Goal: Task Accomplishment & Management: Manage account settings

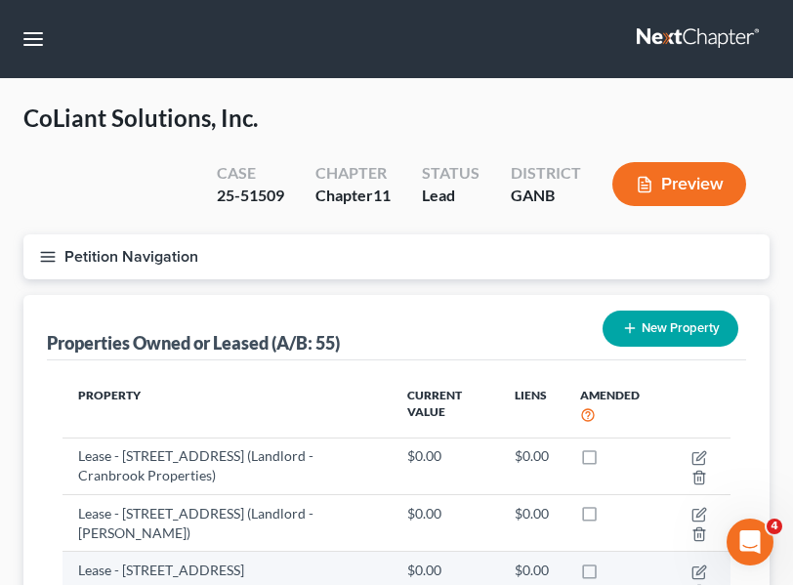
click at [481, 584] on td "$0.00" at bounding box center [445, 580] width 107 height 57
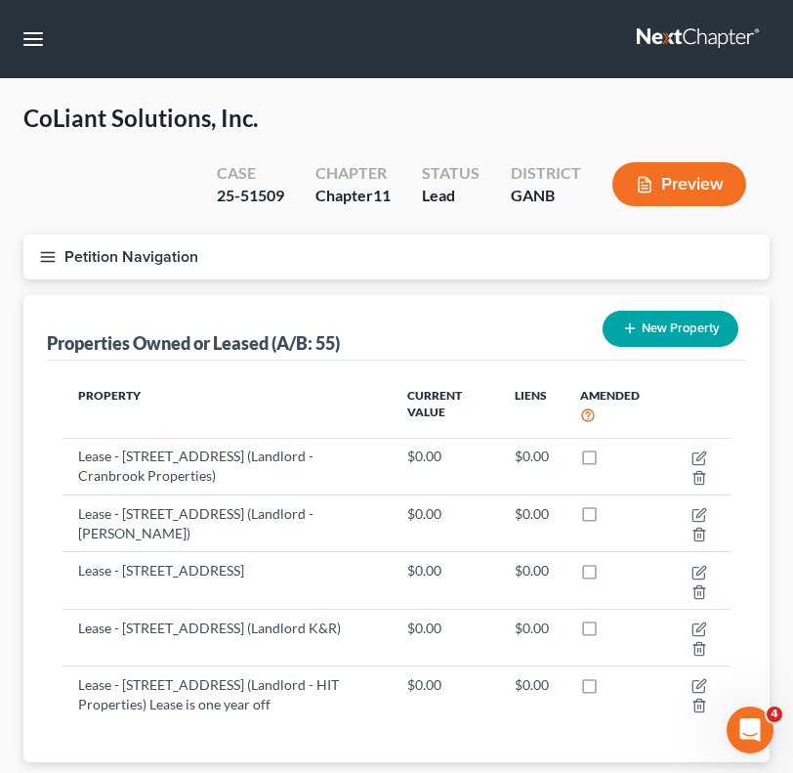
click at [85, 249] on button "Petition Navigation" at bounding box center [396, 256] width 746 height 45
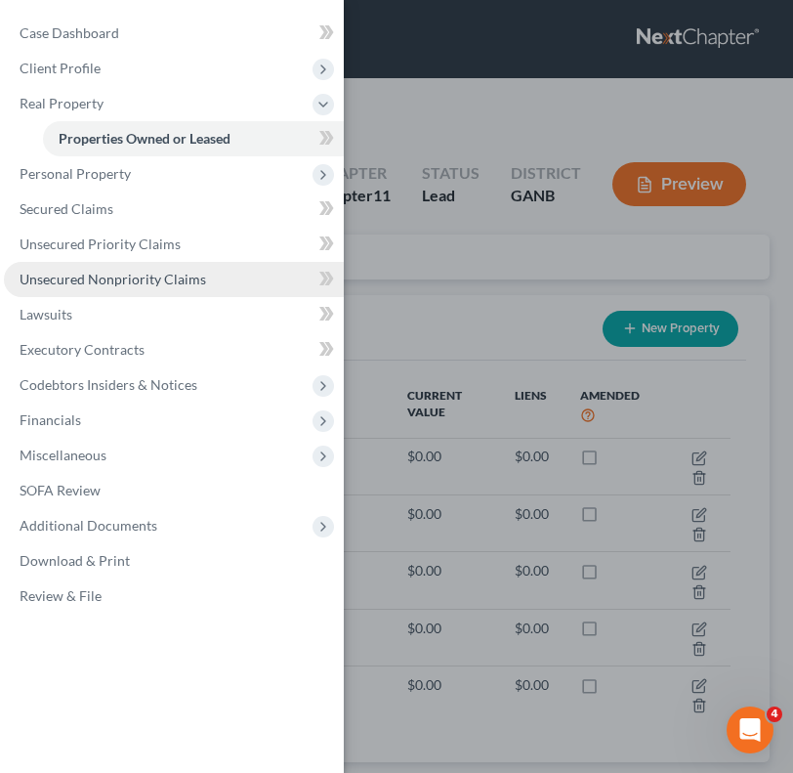
click at [74, 274] on span "Unsecured Nonpriority Claims" at bounding box center [113, 279] width 187 height 17
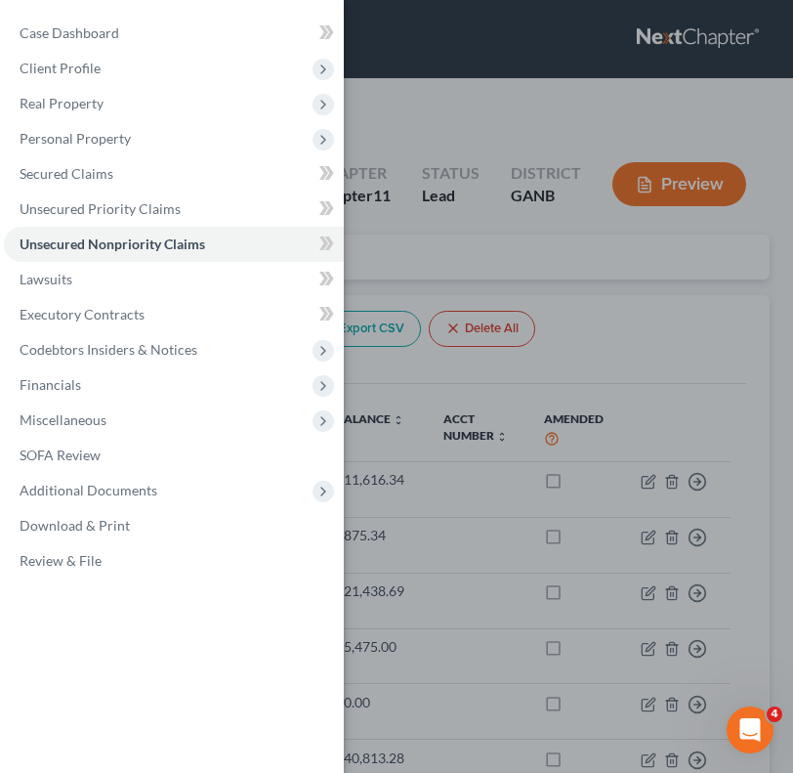
click at [624, 316] on div "Case Dashboard Payments Invoices Payments Payments Credit Report Client Profile" at bounding box center [396, 386] width 793 height 773
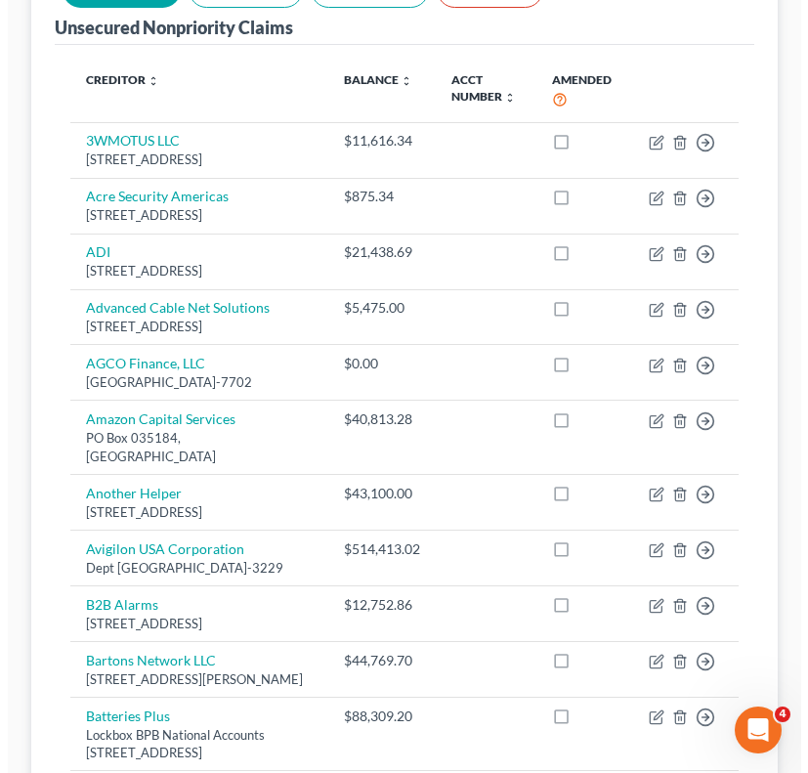
scroll to position [360, 0]
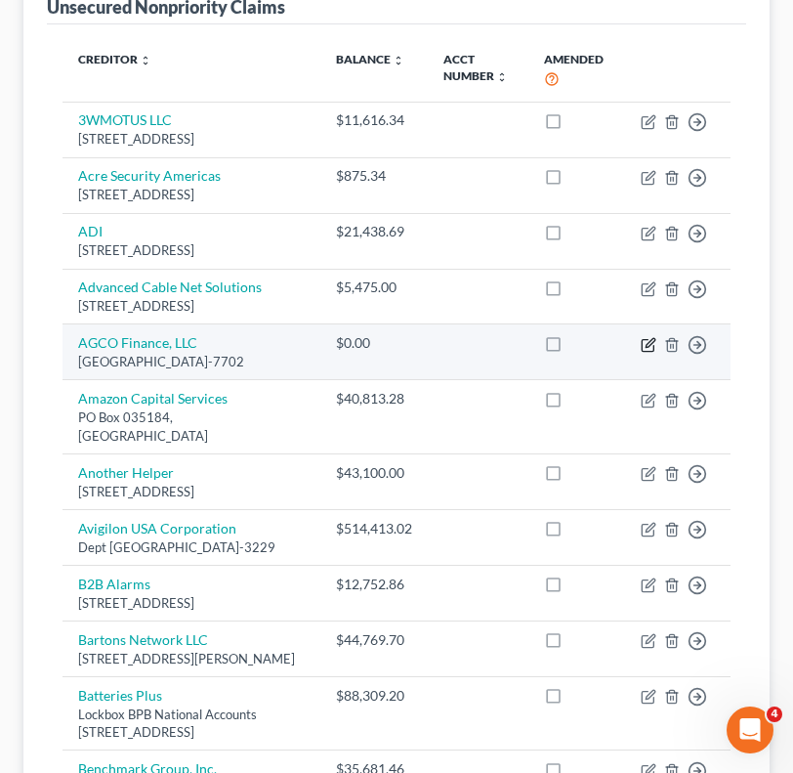
click at [644, 353] on icon "button" at bounding box center [649, 345] width 16 height 16
select select "24"
select select "11"
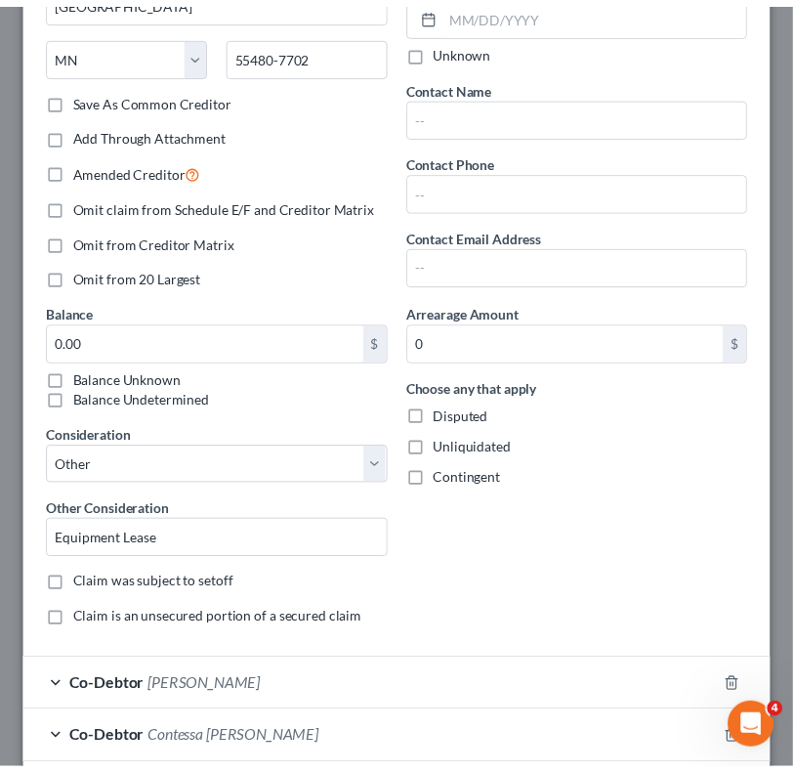
scroll to position [0, 0]
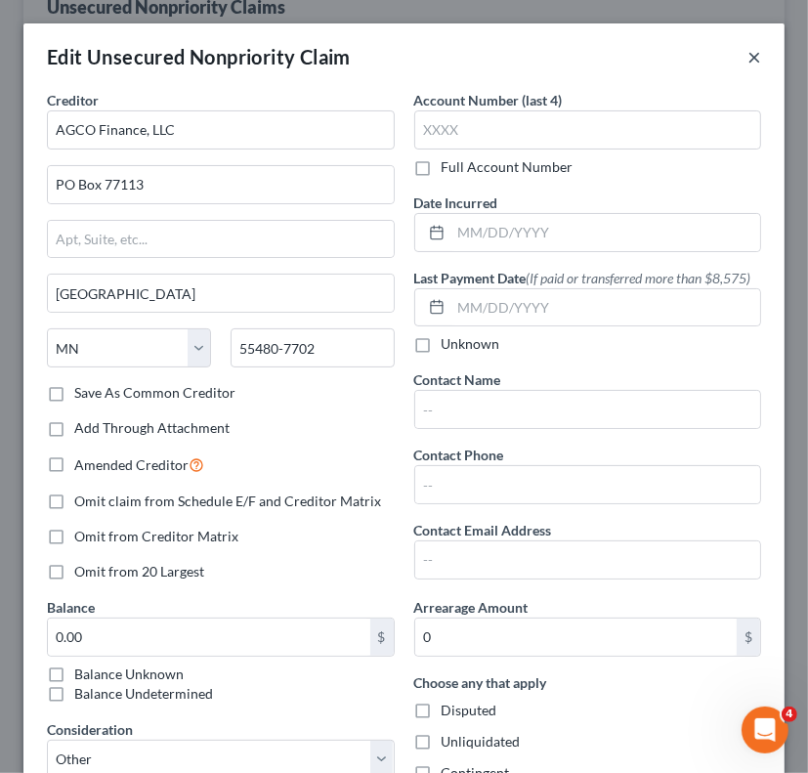
click at [747, 59] on button "×" at bounding box center [754, 56] width 14 height 23
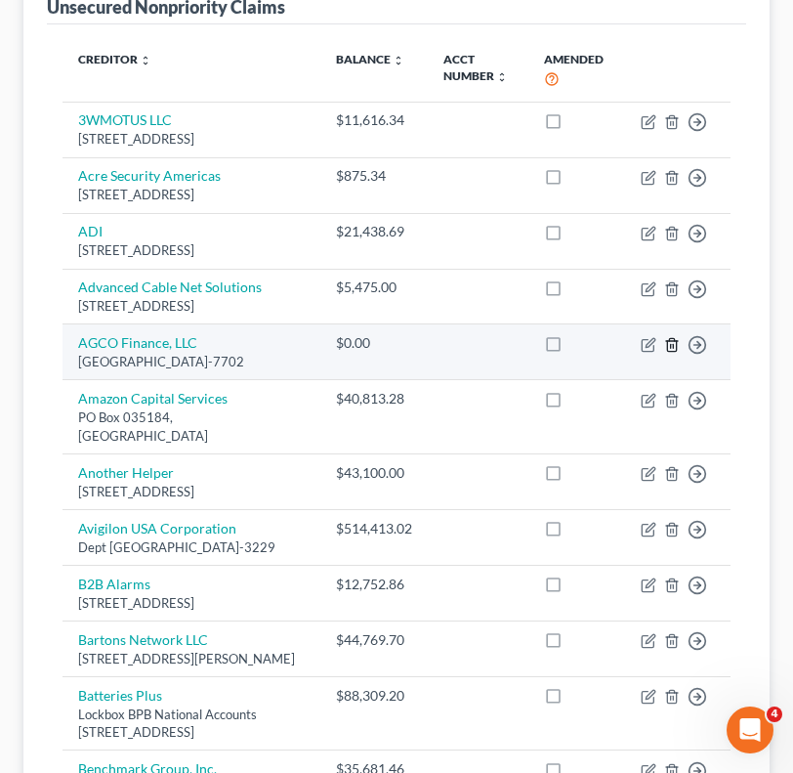
click at [673, 348] on line "button" at bounding box center [673, 346] width 0 height 4
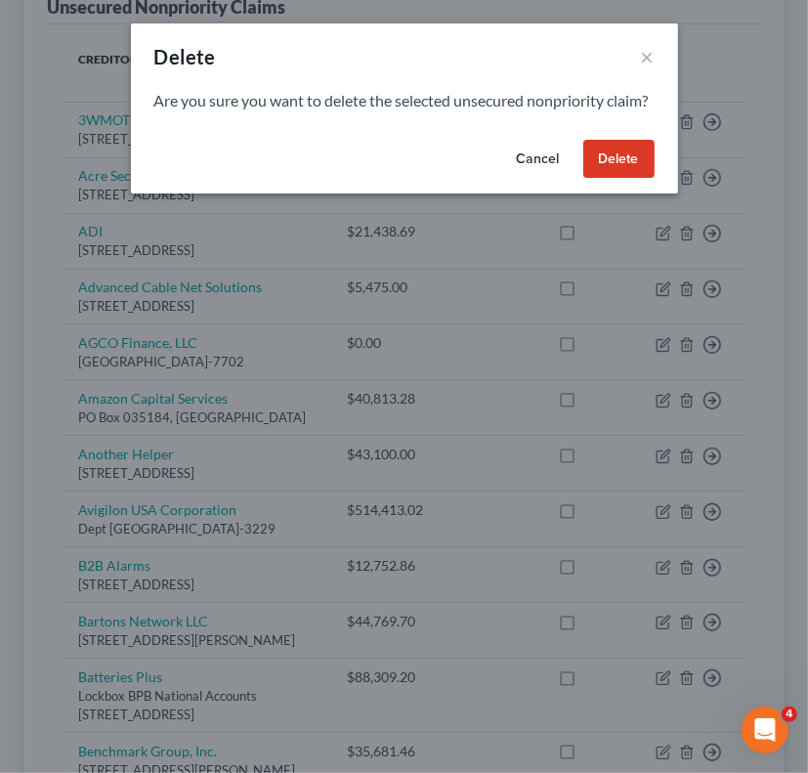
click at [610, 179] on button "Delete" at bounding box center [618, 159] width 71 height 39
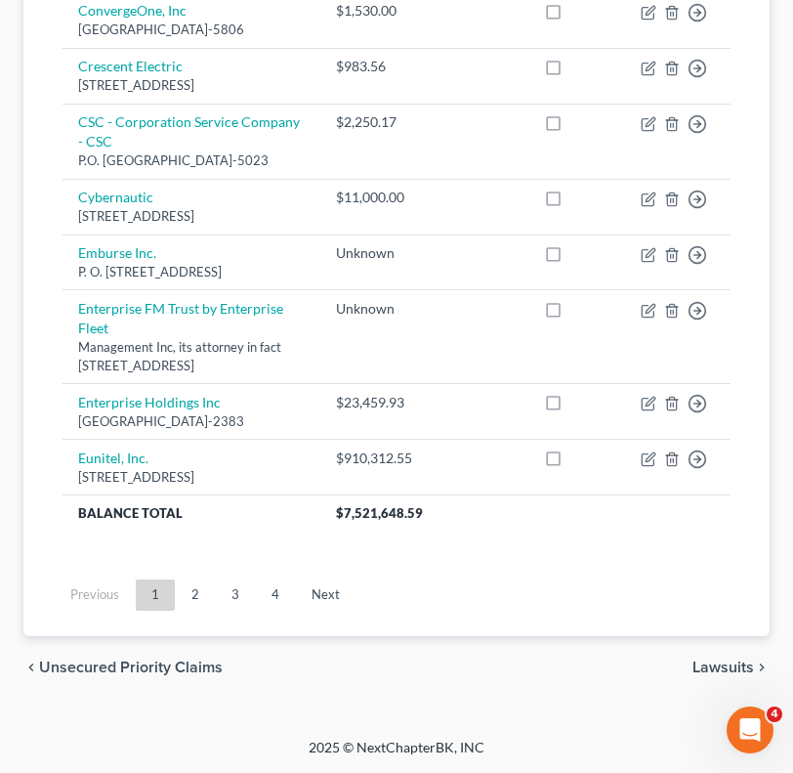
scroll to position [1919, 0]
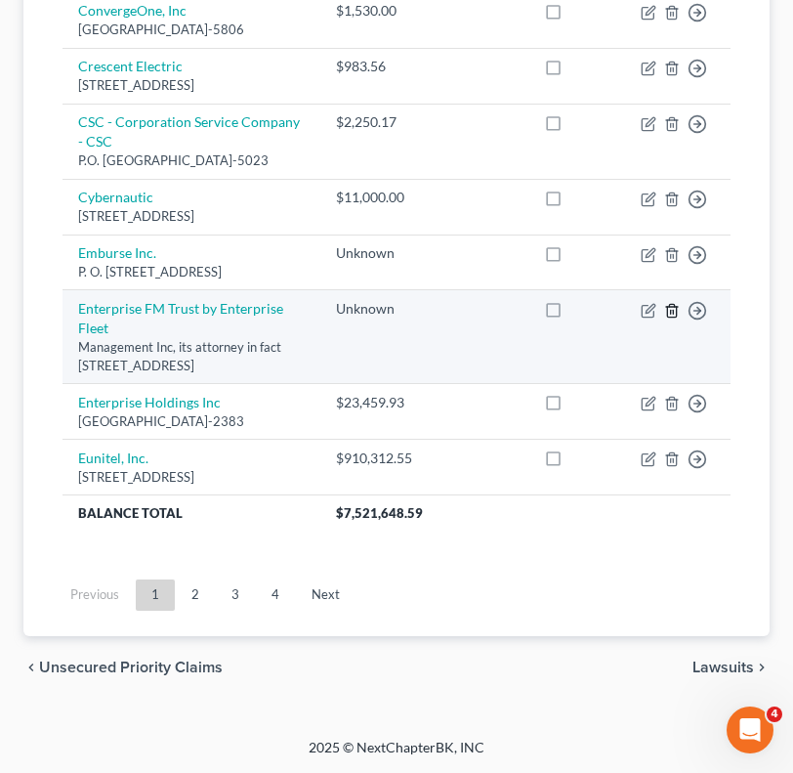
click at [672, 303] on icon "button" at bounding box center [672, 311] width 16 height 16
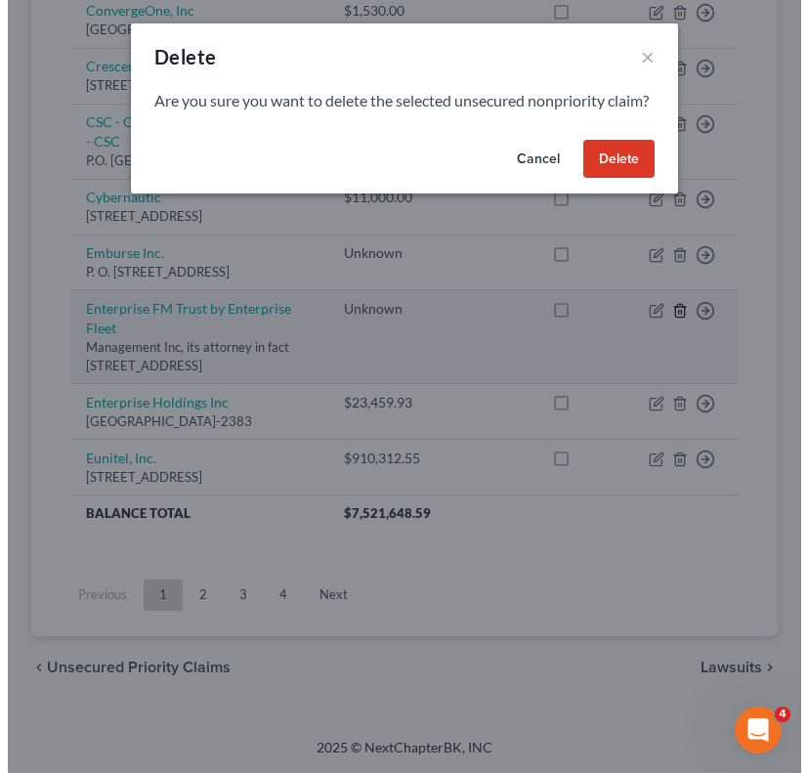
scroll to position [1848, 0]
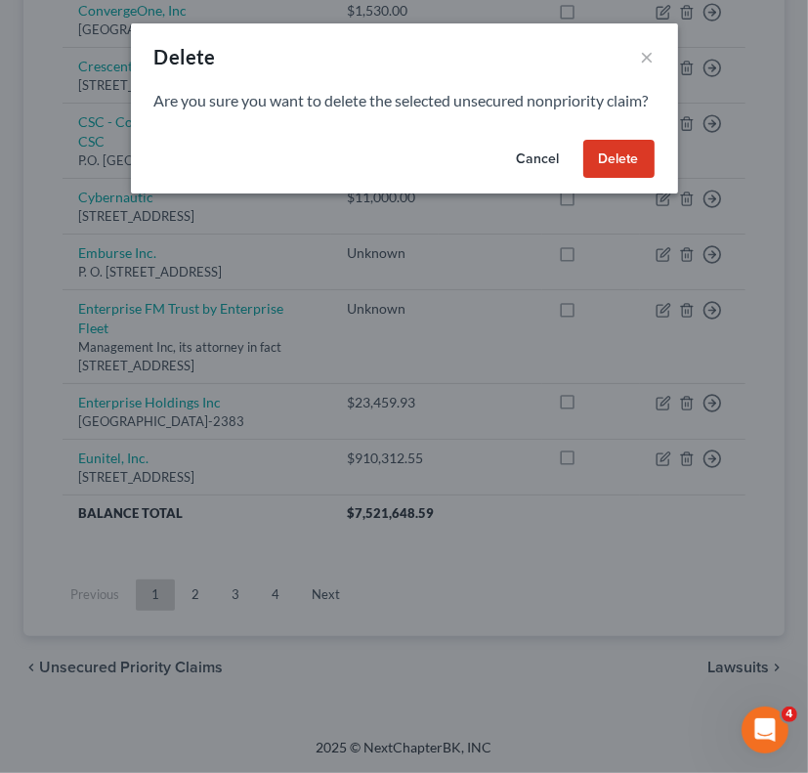
click at [617, 179] on button "Delete" at bounding box center [618, 159] width 71 height 39
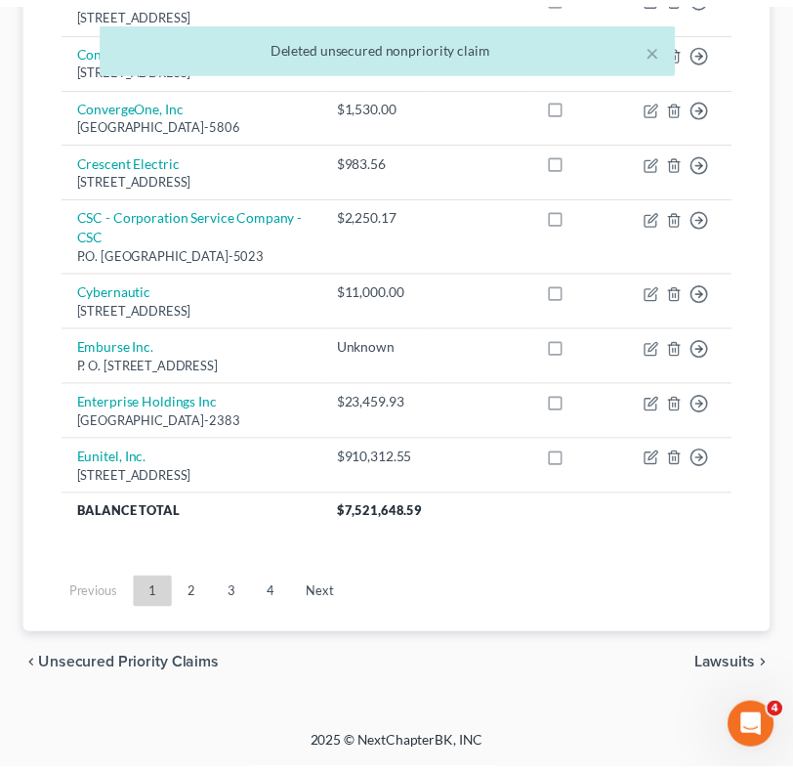
scroll to position [1821, 0]
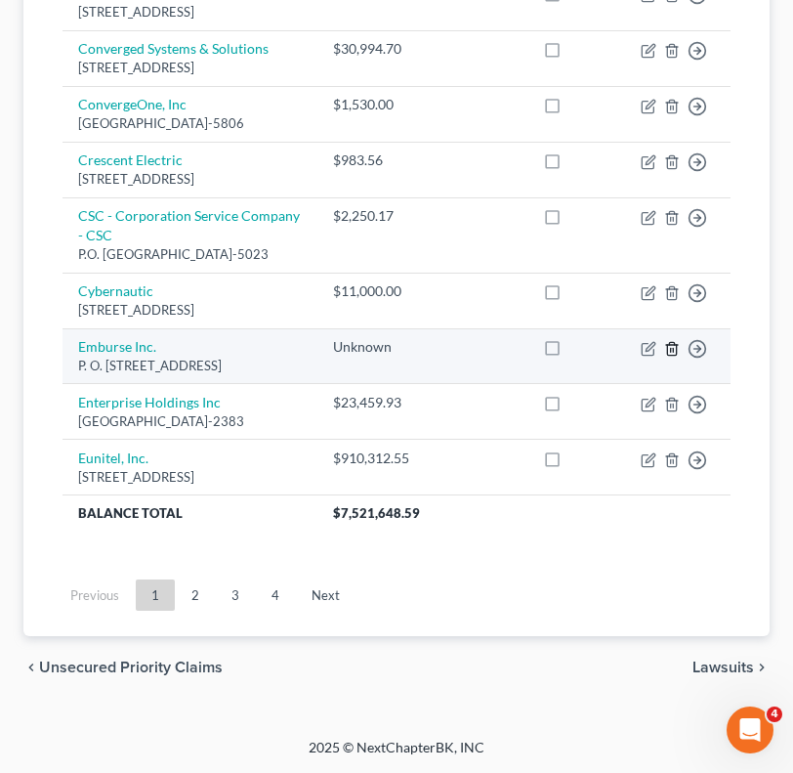
click at [668, 342] on icon "button" at bounding box center [671, 348] width 9 height 13
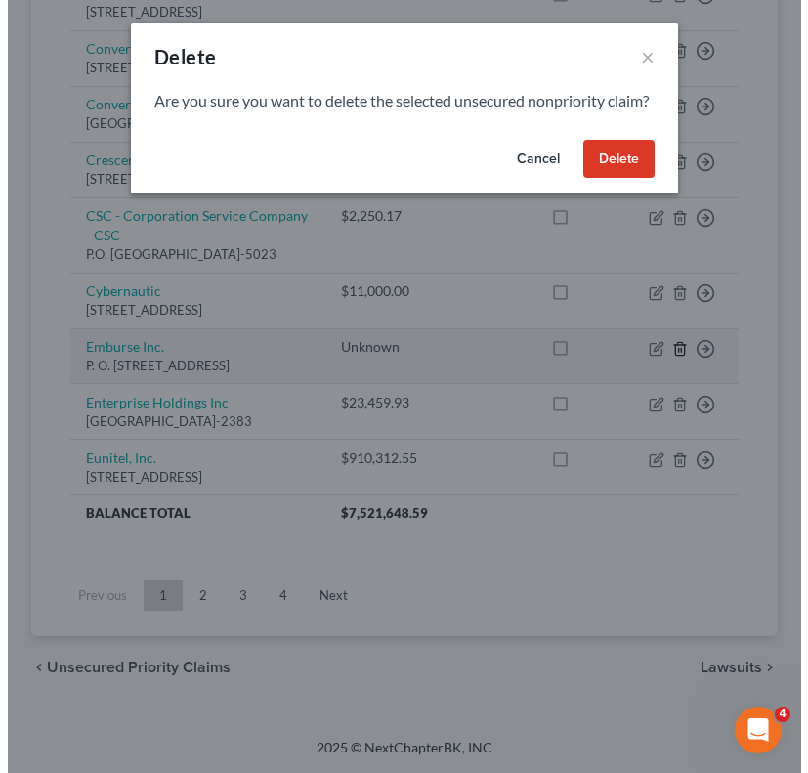
scroll to position [1755, 0]
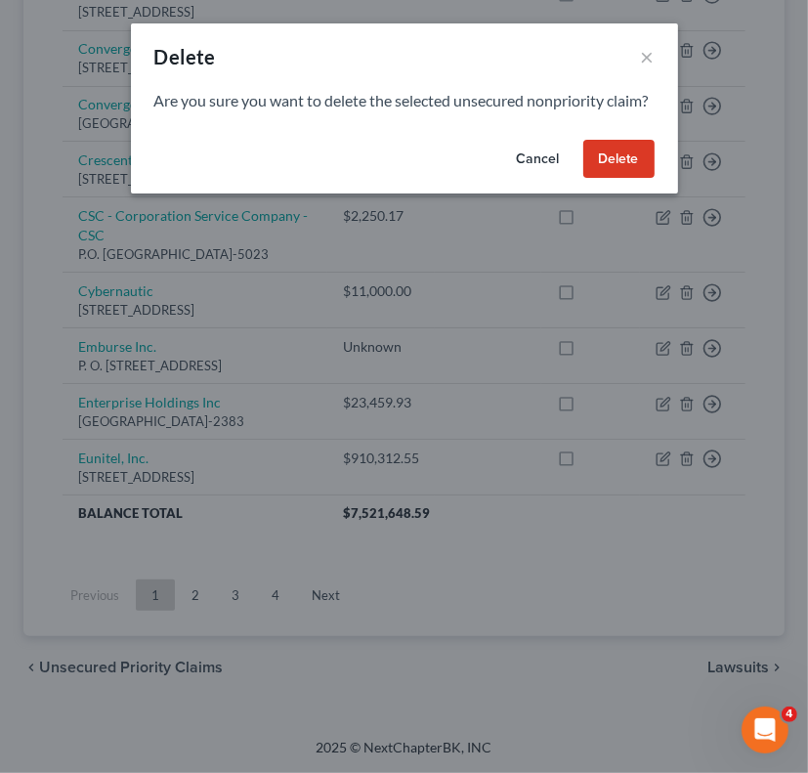
click at [617, 179] on button "Delete" at bounding box center [618, 159] width 71 height 39
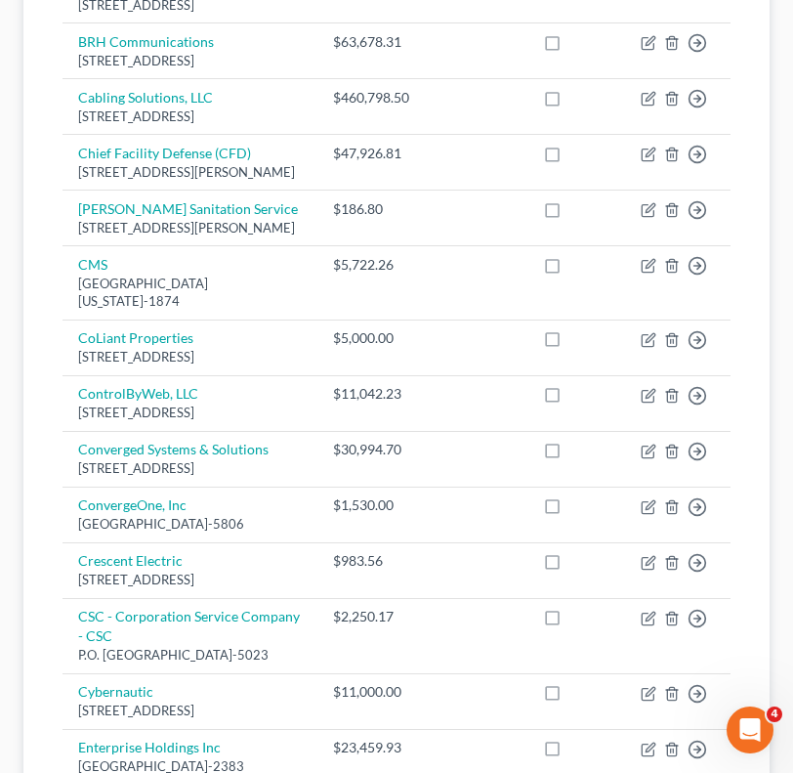
scroll to position [1196, 0]
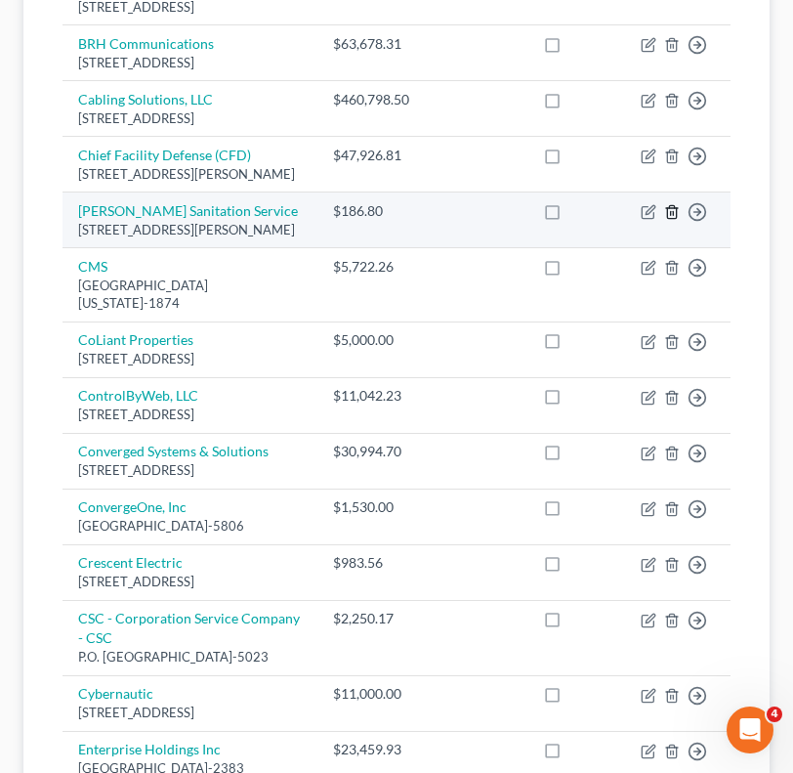
click at [668, 220] on icon "button" at bounding box center [672, 212] width 16 height 16
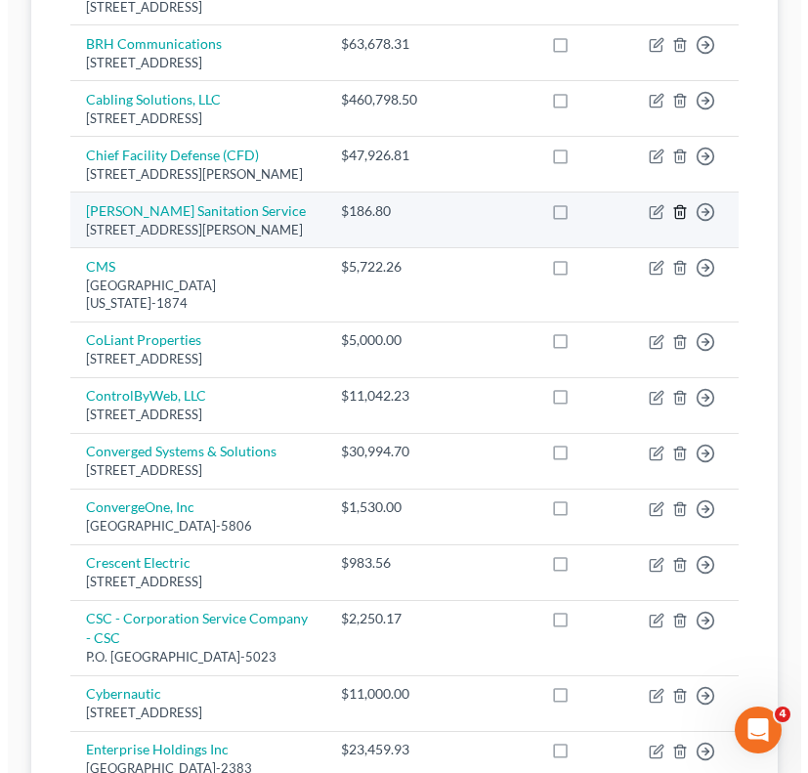
scroll to position [1166, 0]
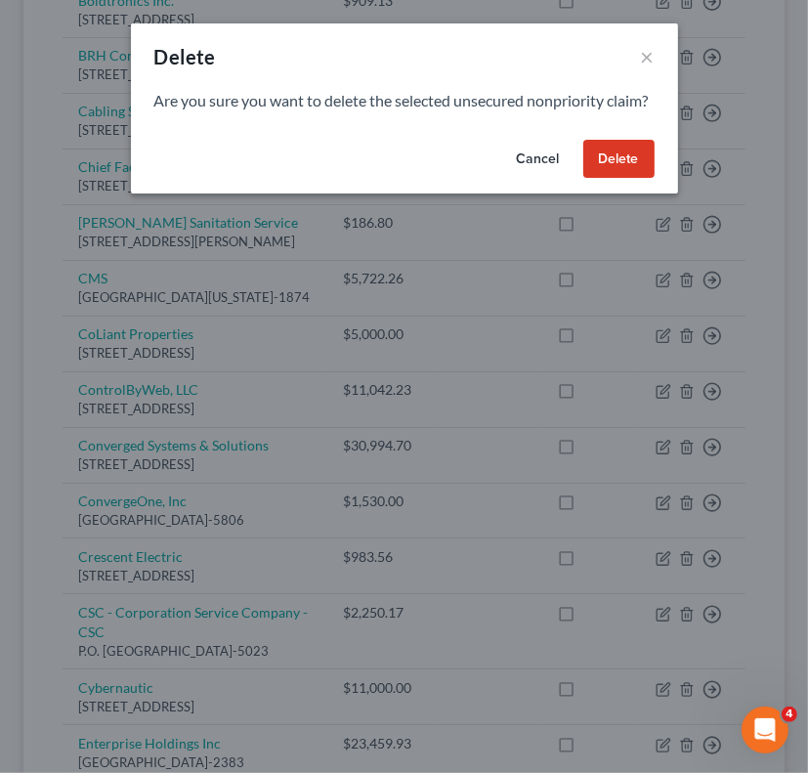
click at [609, 165] on button "Delete" at bounding box center [618, 159] width 71 height 39
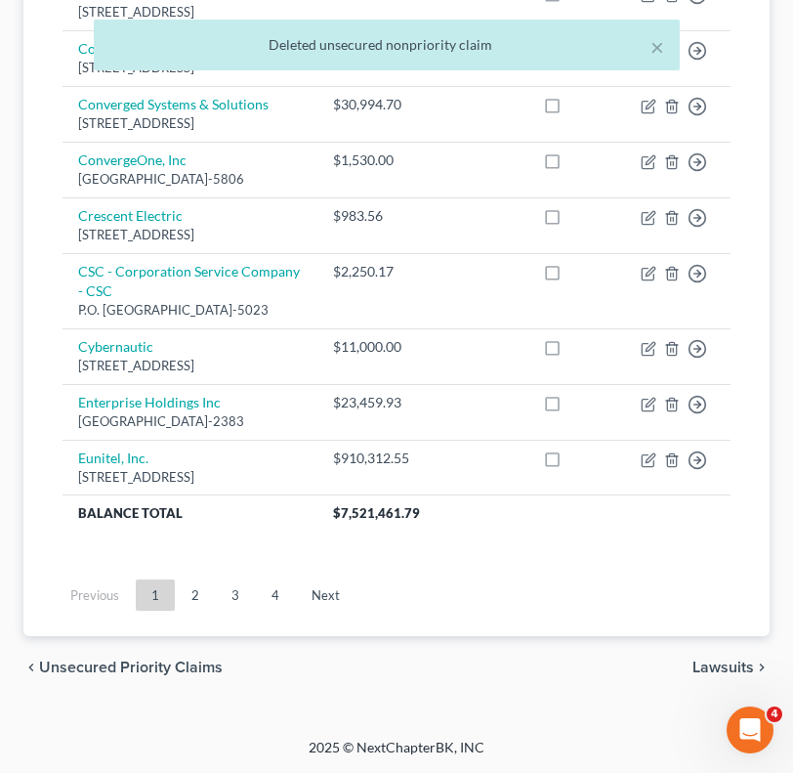
scroll to position [1692, 0]
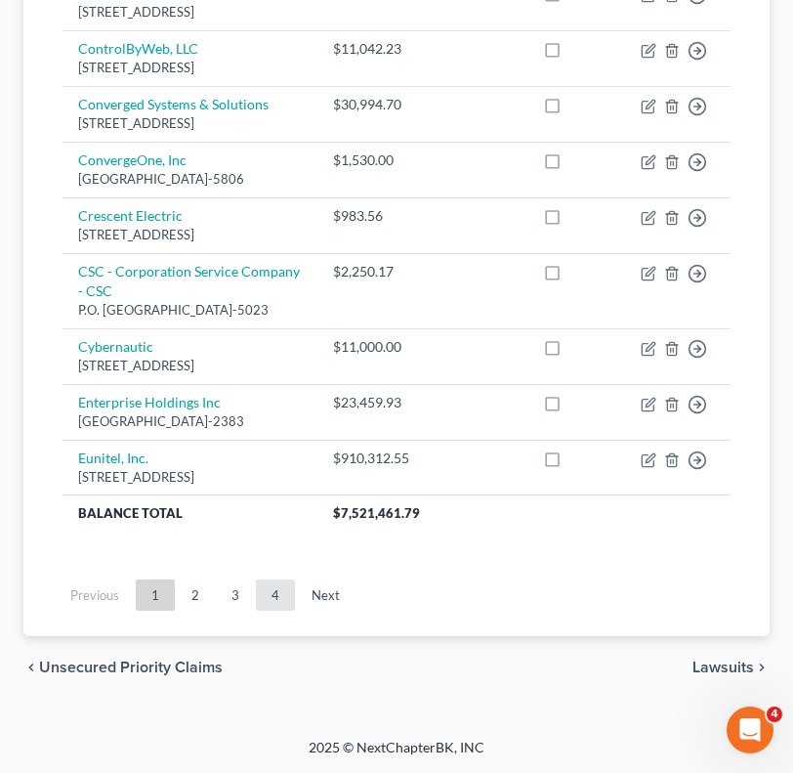
click at [276, 598] on link "4" at bounding box center [275, 594] width 39 height 31
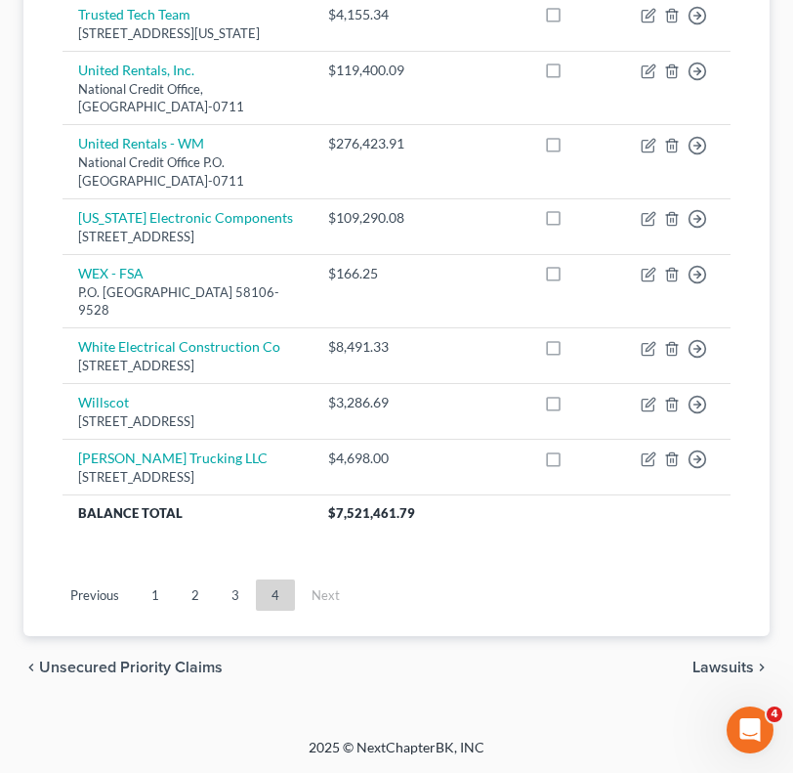
scroll to position [1271, 0]
click at [233, 587] on link "3" at bounding box center [235, 594] width 39 height 31
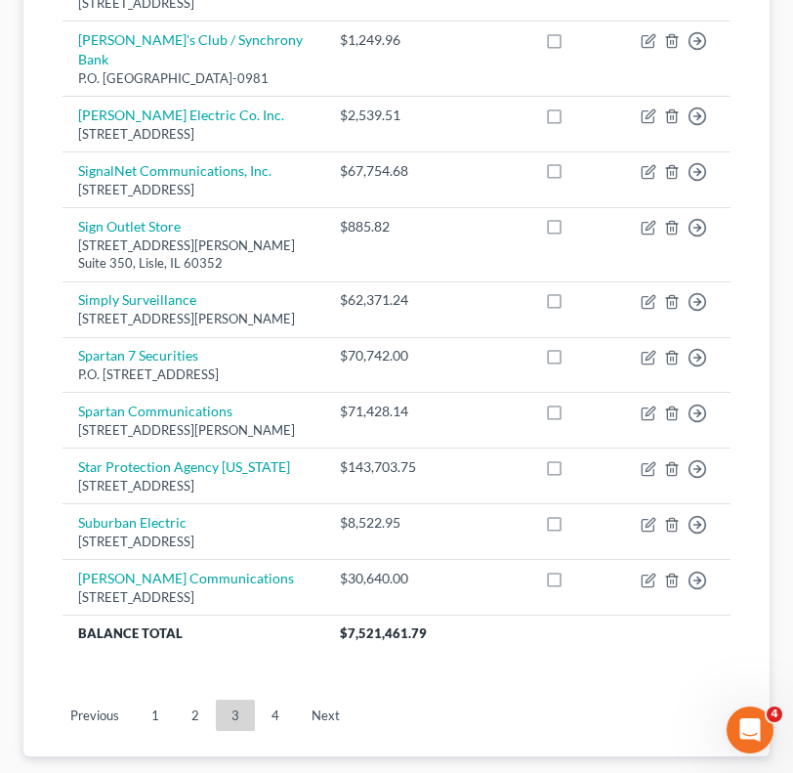
scroll to position [1607, 0]
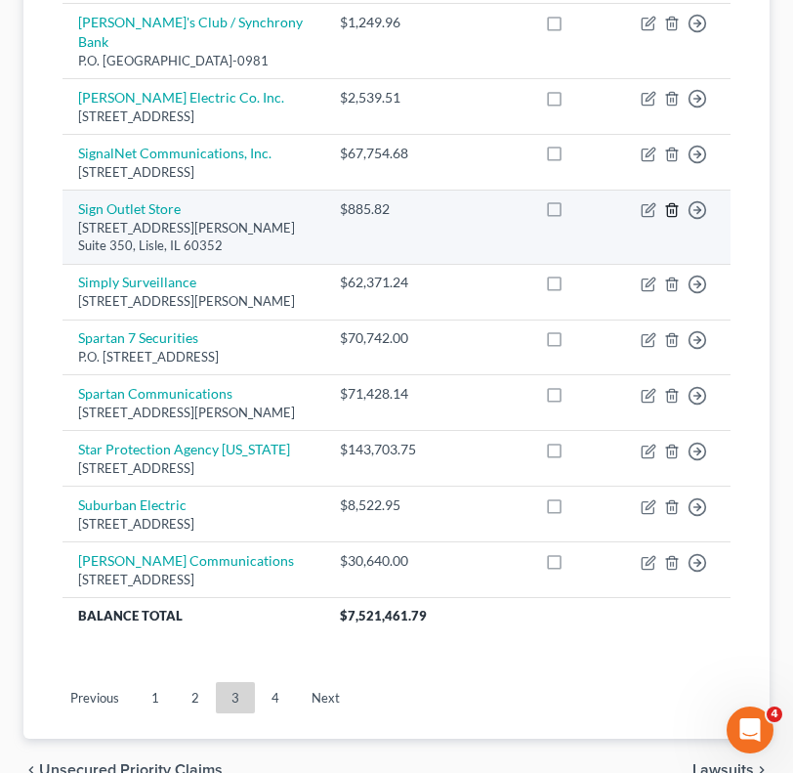
click at [672, 218] on icon "button" at bounding box center [672, 210] width 16 height 16
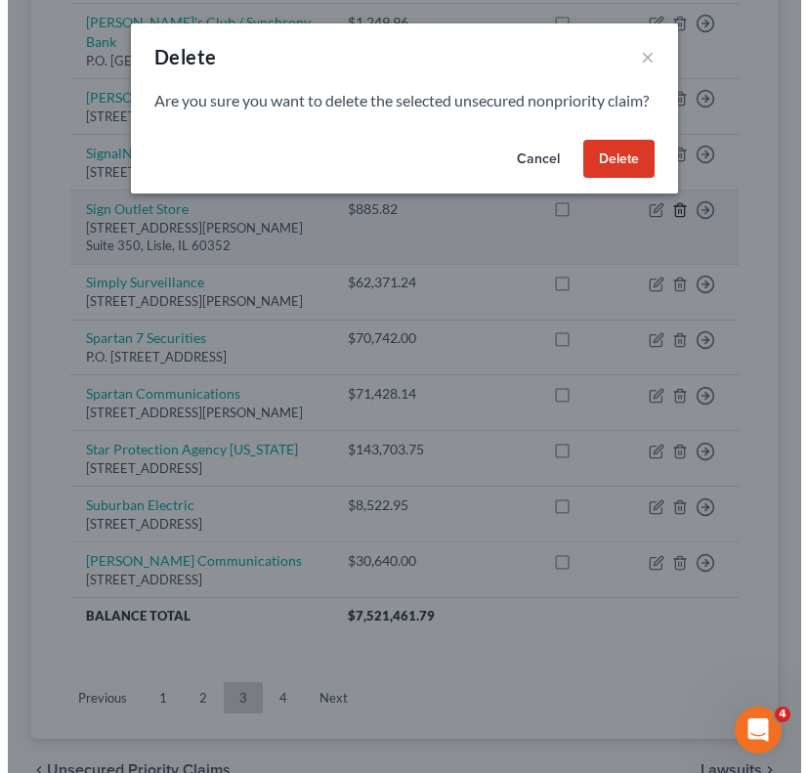
scroll to position [1571, 0]
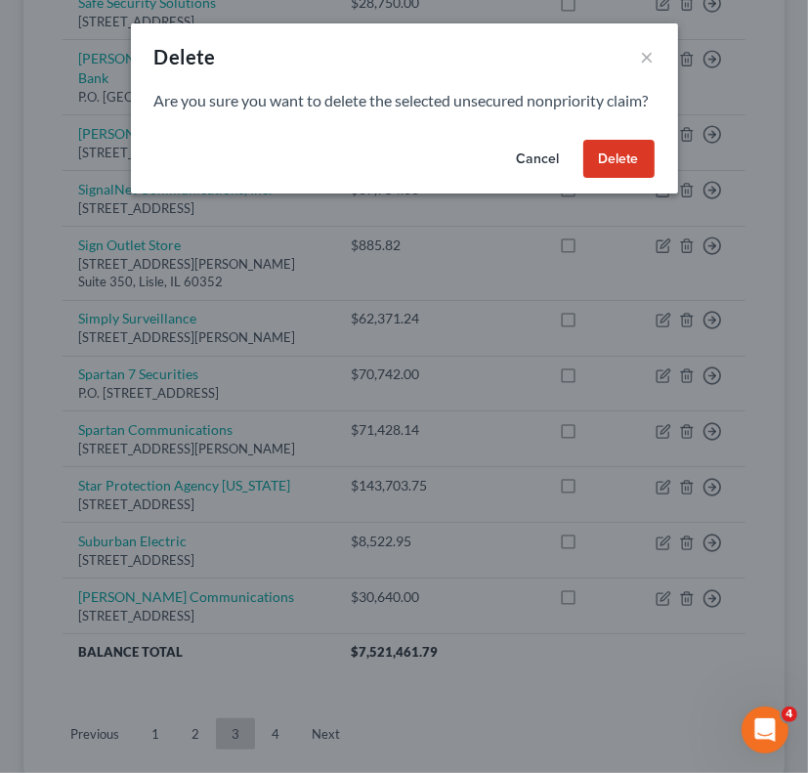
click at [607, 175] on button "Delete" at bounding box center [618, 159] width 71 height 39
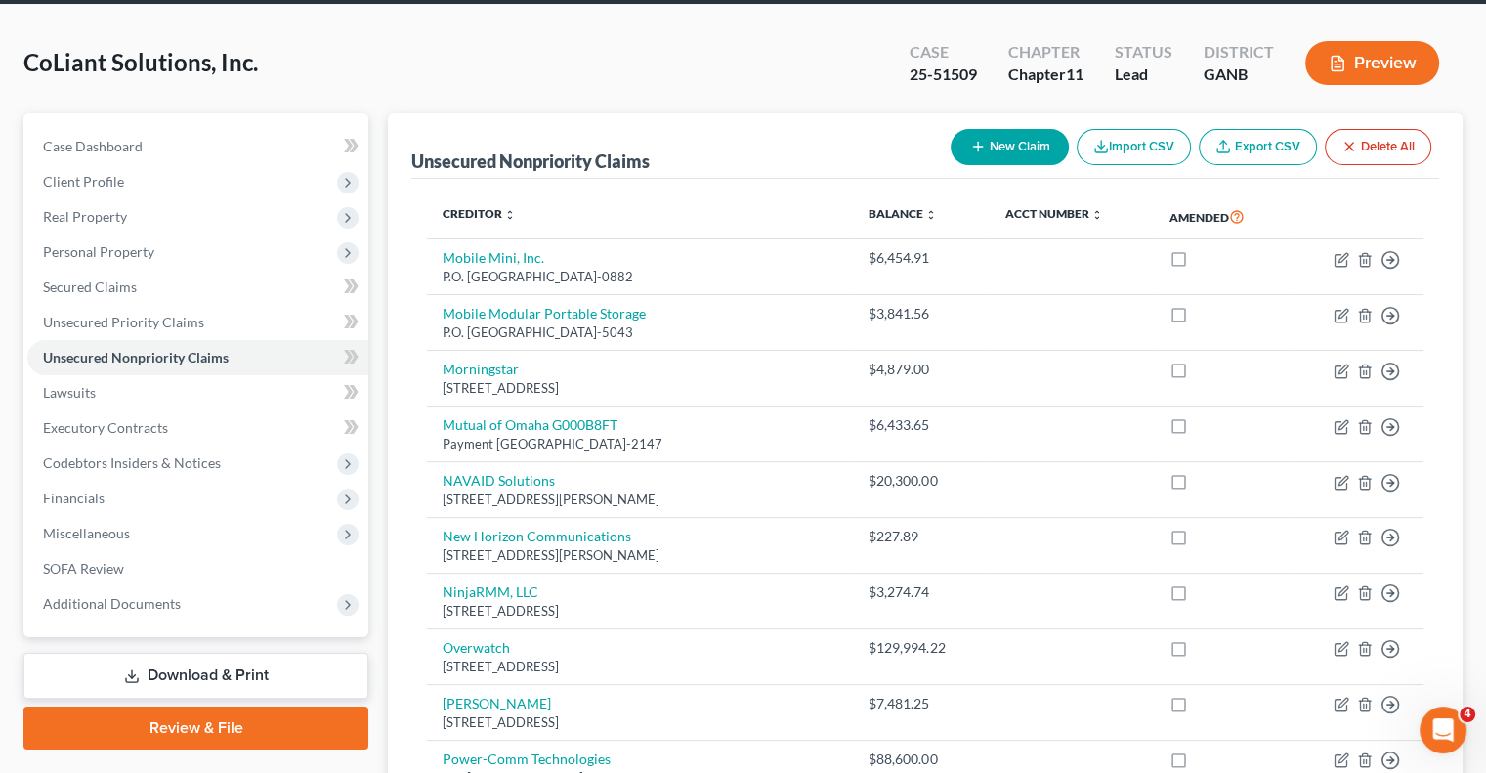
scroll to position [0, 0]
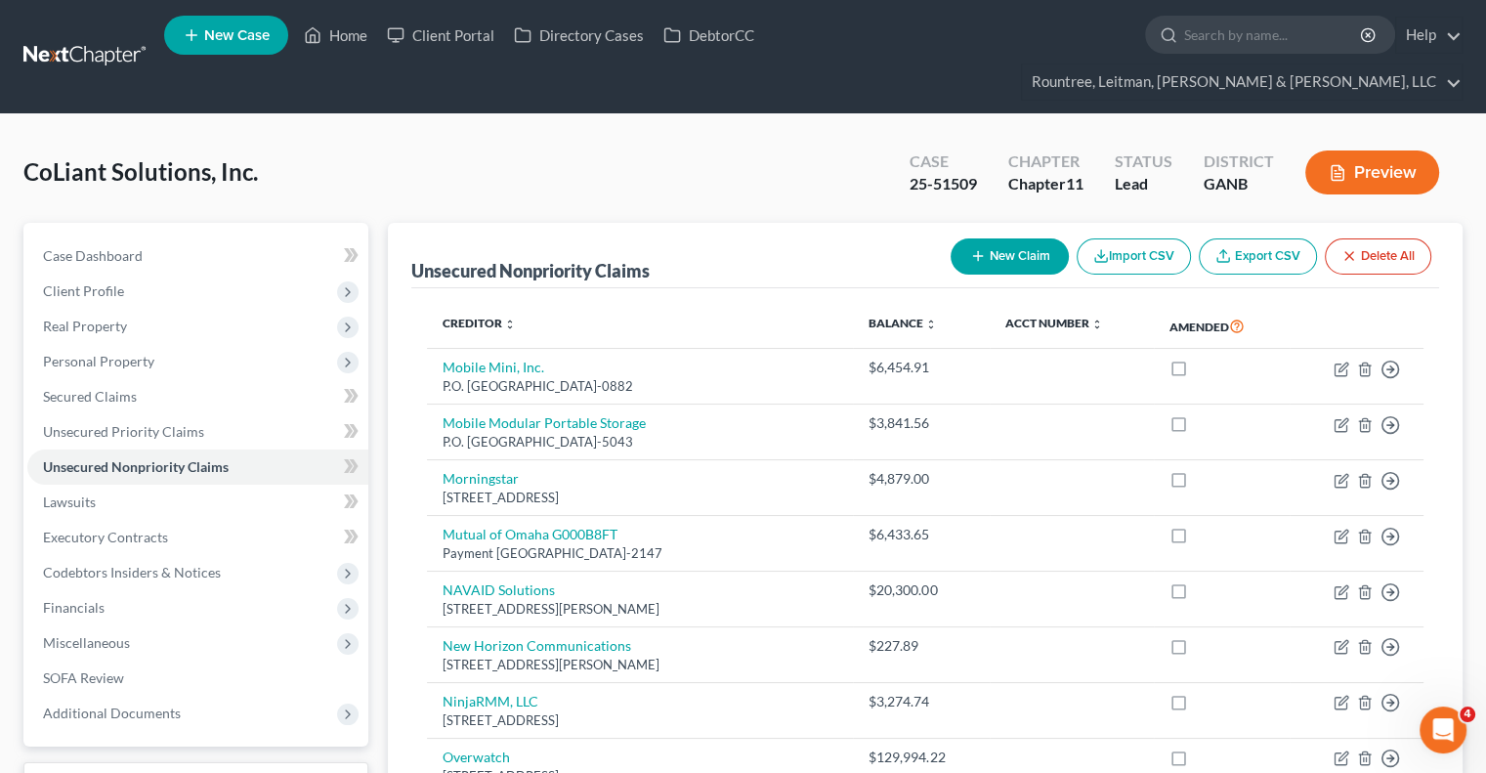
click at [194, 762] on link "Download & Print" at bounding box center [195, 785] width 345 height 46
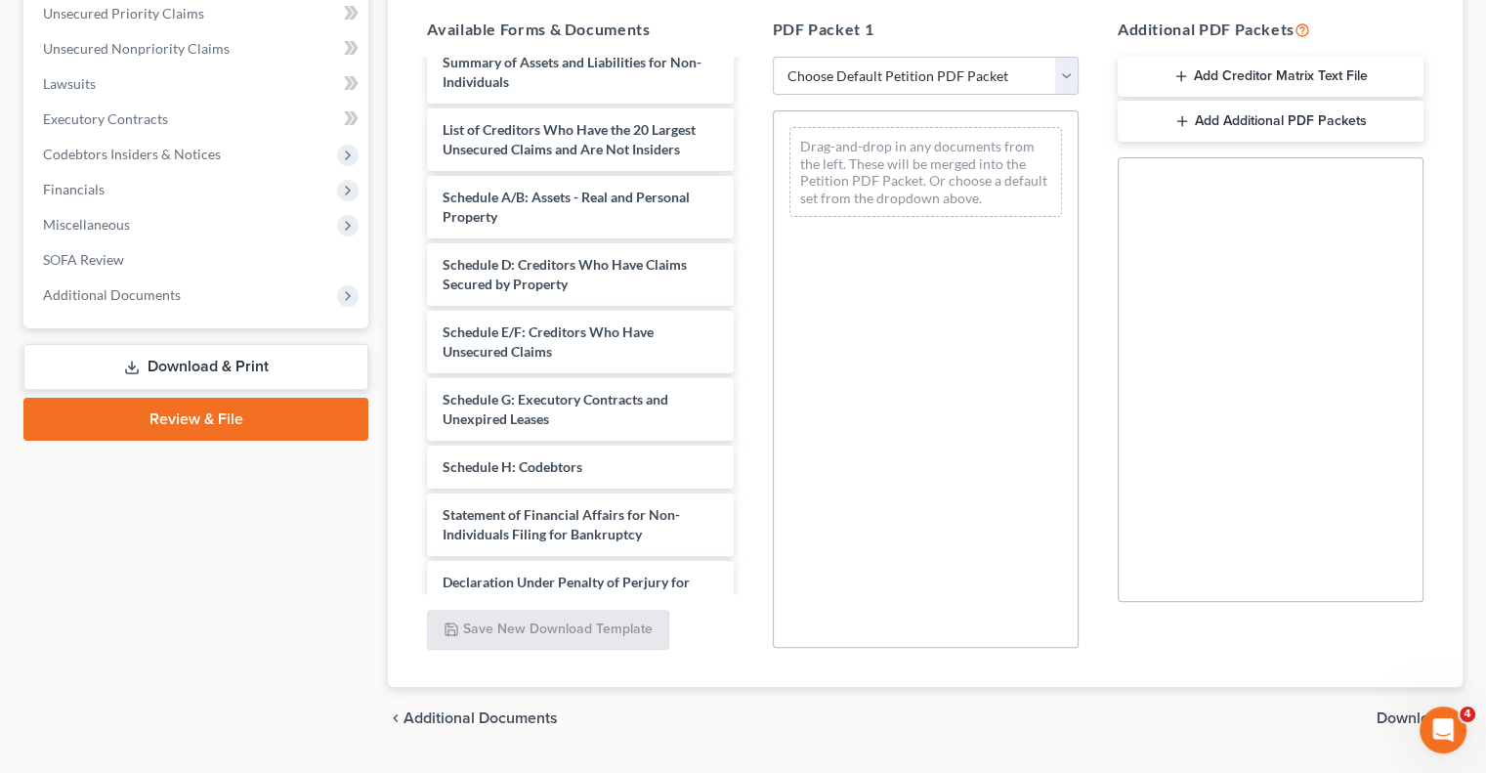
scroll to position [689, 0]
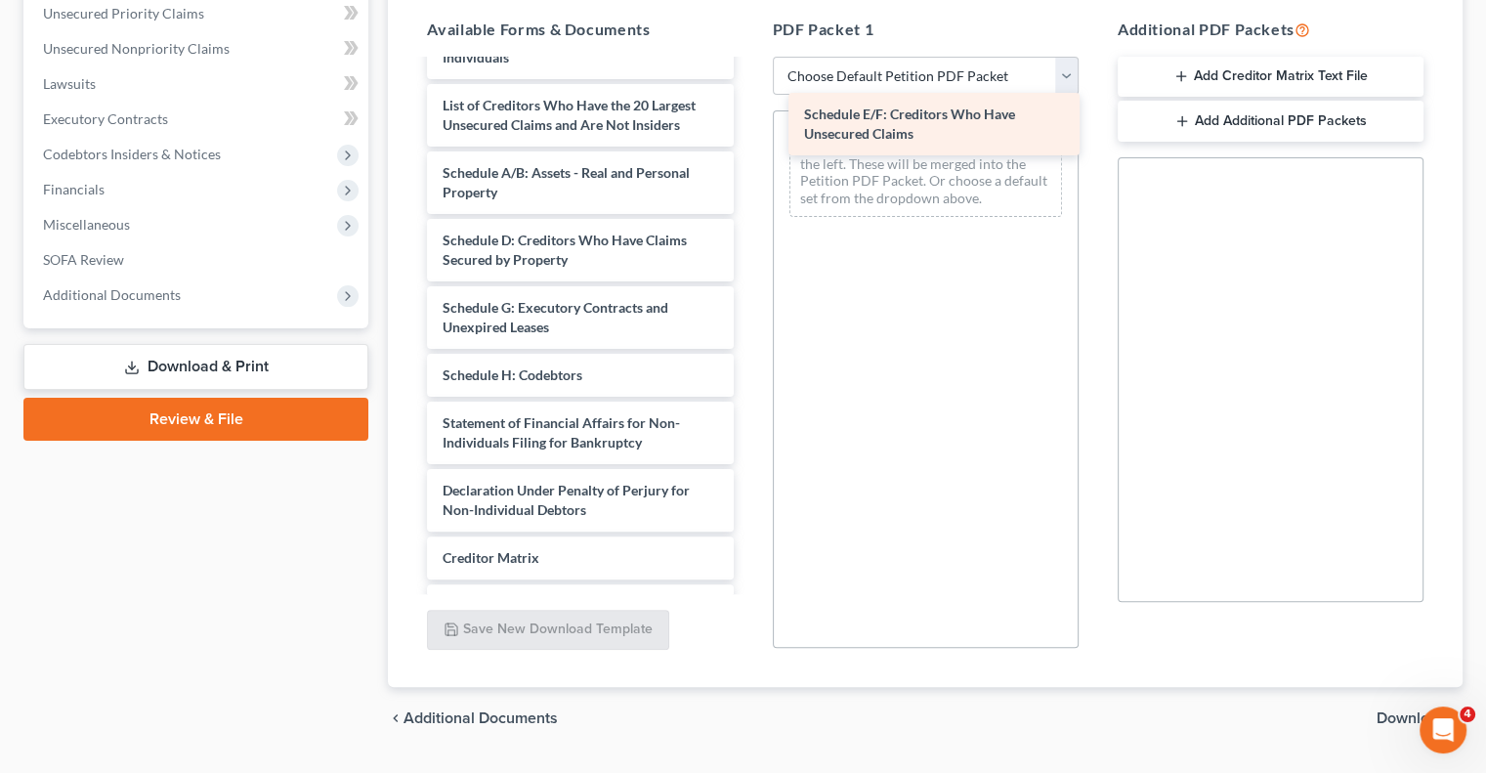
drag, startPoint x: 563, startPoint y: 295, endPoint x: 924, endPoint y: 119, distance: 402.0
click at [748, 119] on div "Schedule E/F: Creditors Who Have Unsecured Claims SOFA 4 Attachment-pdf Schedul…" at bounding box center [579, 48] width 337 height 1350
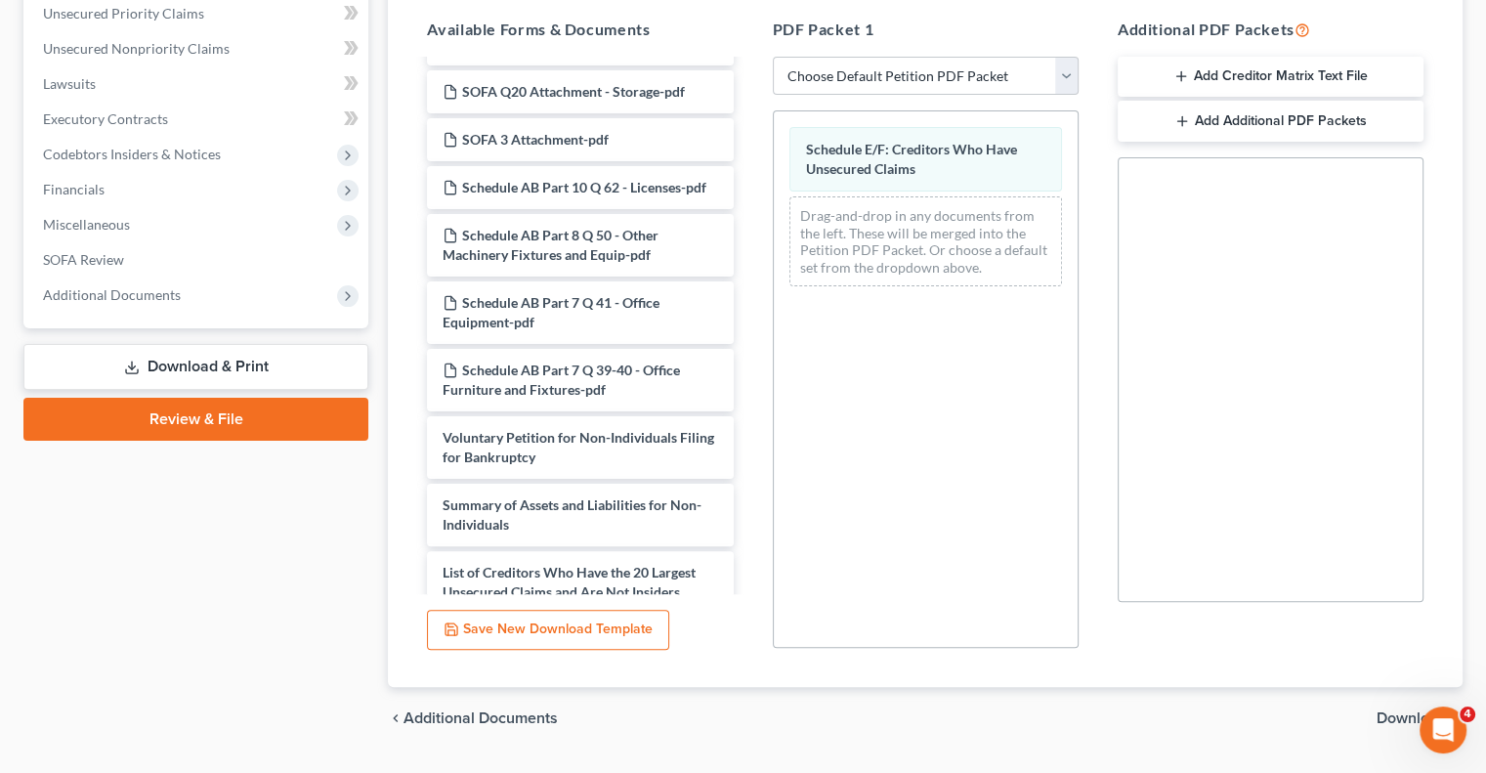
scroll to position [0, 0]
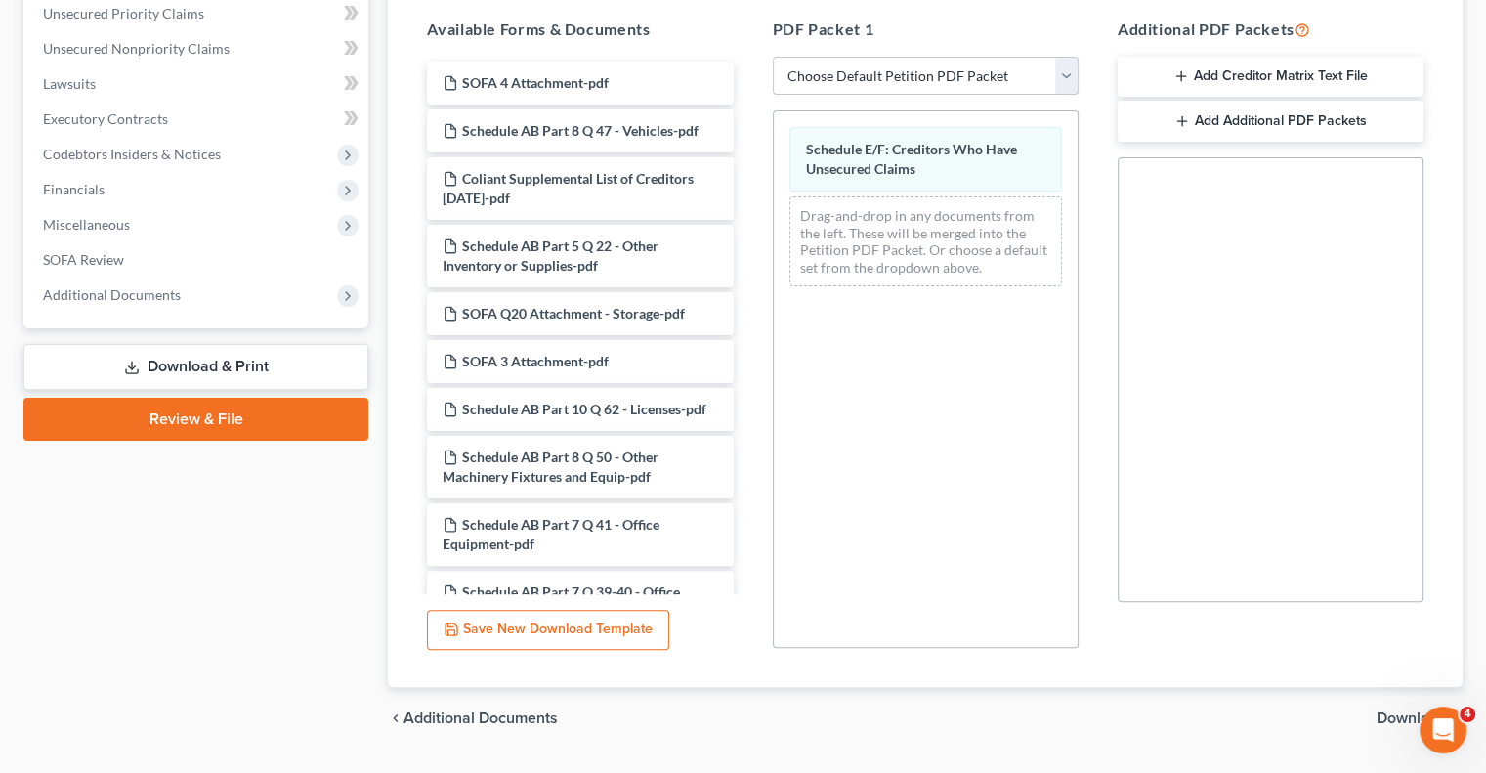
click at [1064, 57] on select "Choose Default Petition PDF Packet Complete Bankruptcy Petition (all forms and …" at bounding box center [926, 76] width 306 height 39
select select "2"
click at [773, 57] on select "Choose Default Petition PDF Packet Complete Bankruptcy Petition (all forms and …" at bounding box center [926, 76] width 306 height 39
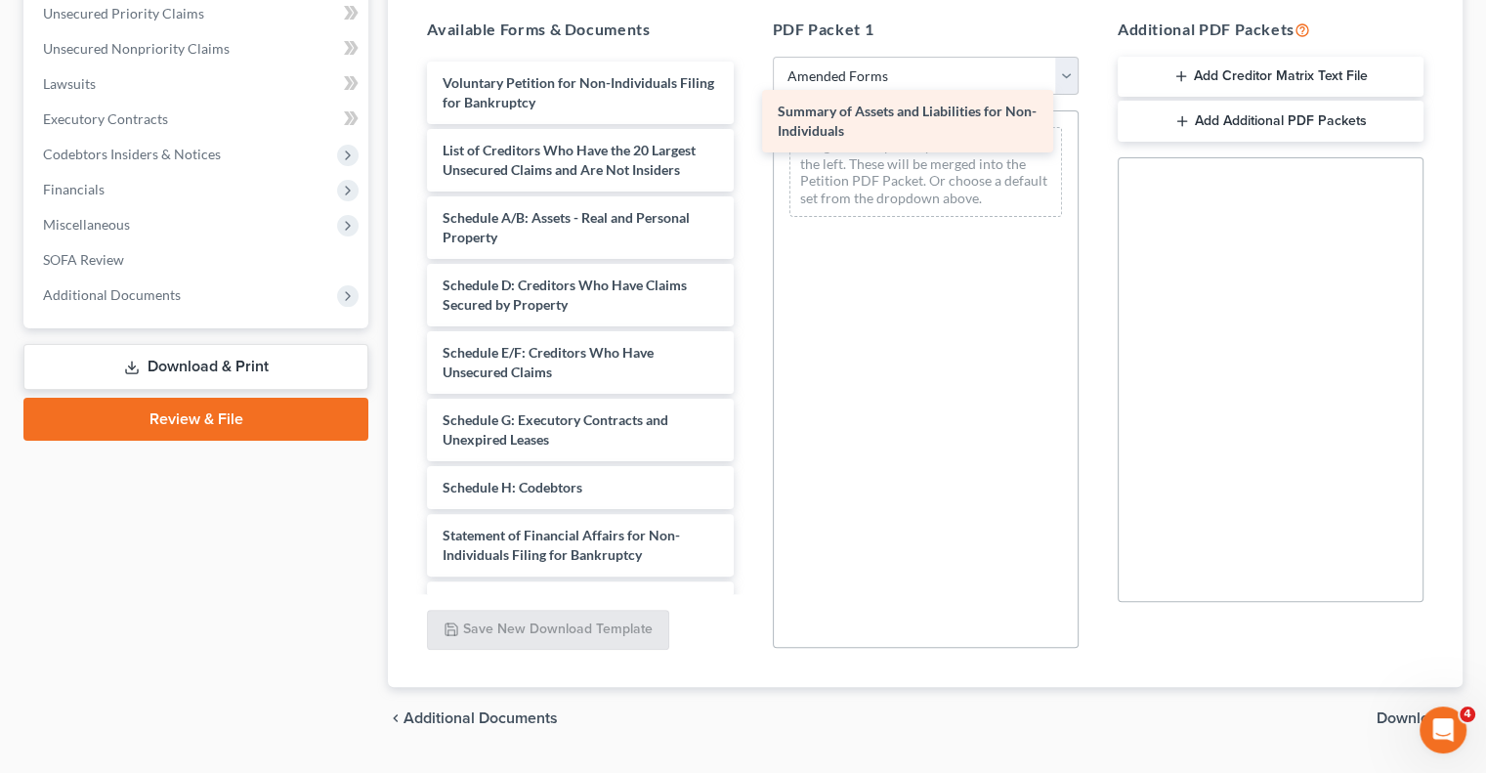
drag, startPoint x: 641, startPoint y: 124, endPoint x: 978, endPoint y: 124, distance: 337.1
click at [748, 124] on div "Summary of Assets and Liabilities for Non-Individuals Voluntary Petition for No…" at bounding box center [579, 449] width 337 height 774
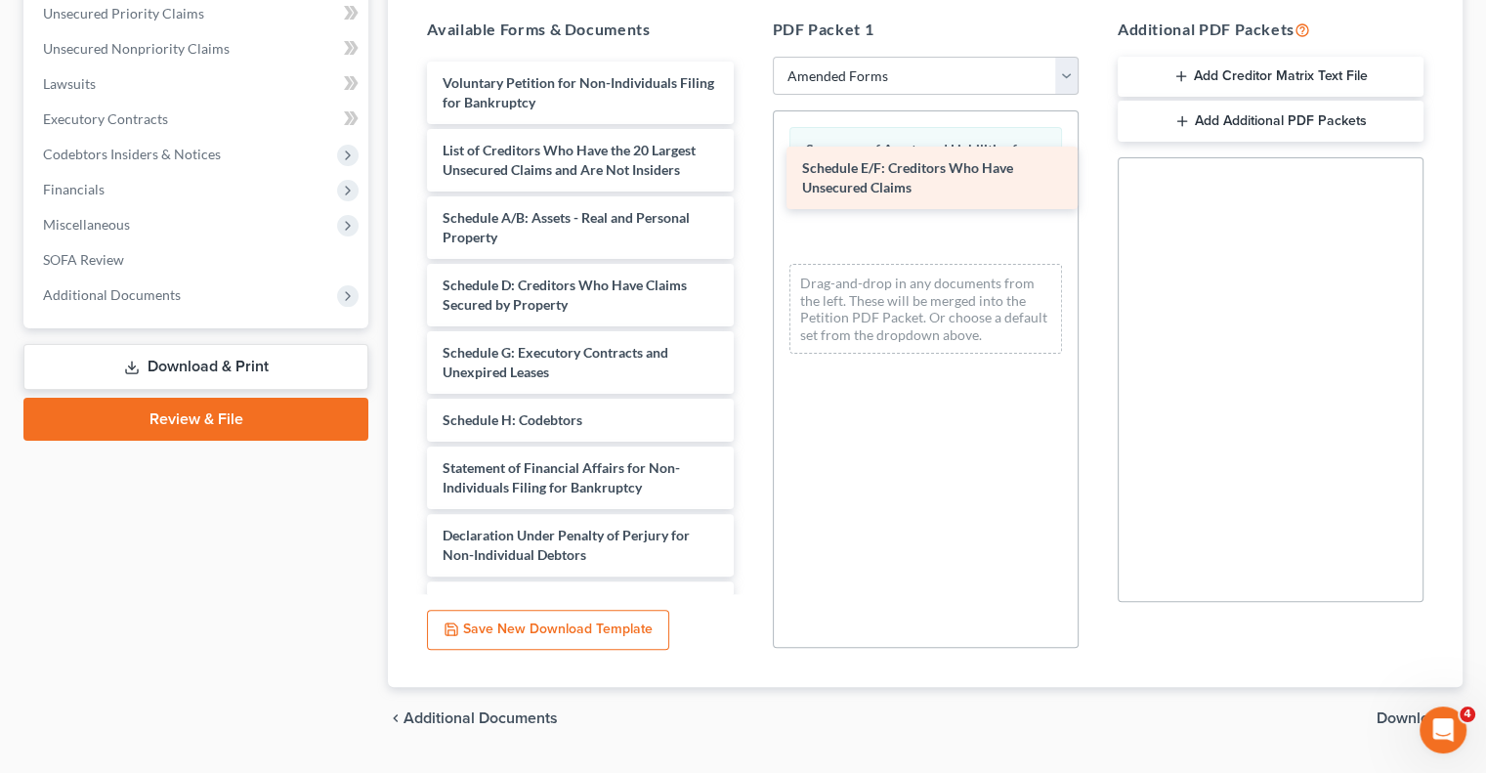
drag, startPoint x: 594, startPoint y: 337, endPoint x: 953, endPoint y: 191, distance: 387.4
click at [748, 191] on div "Schedule E/F: Creditors Who Have Unsecured Claims Voluntary Petition for Non-In…" at bounding box center [579, 415] width 337 height 706
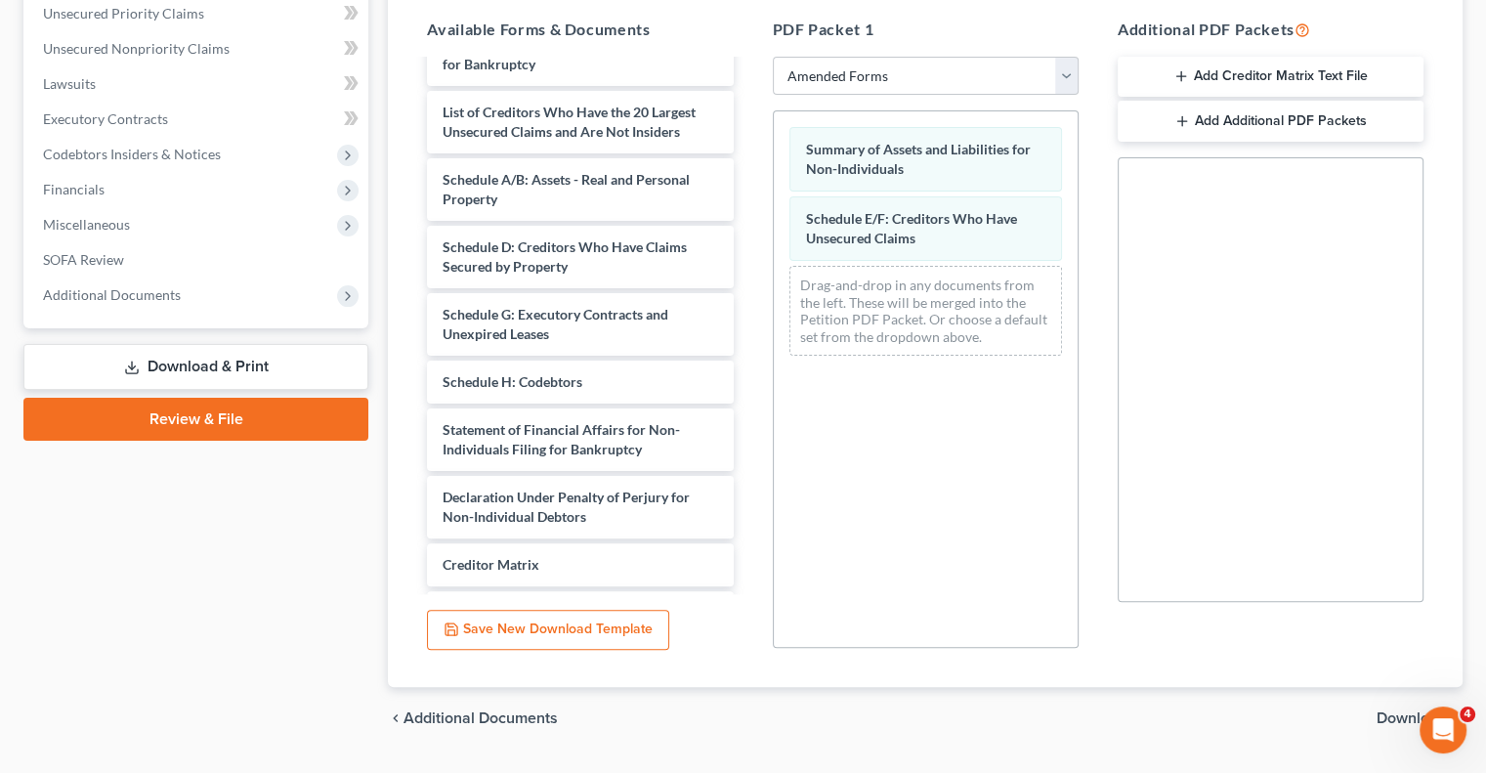
scroll to position [49, 0]
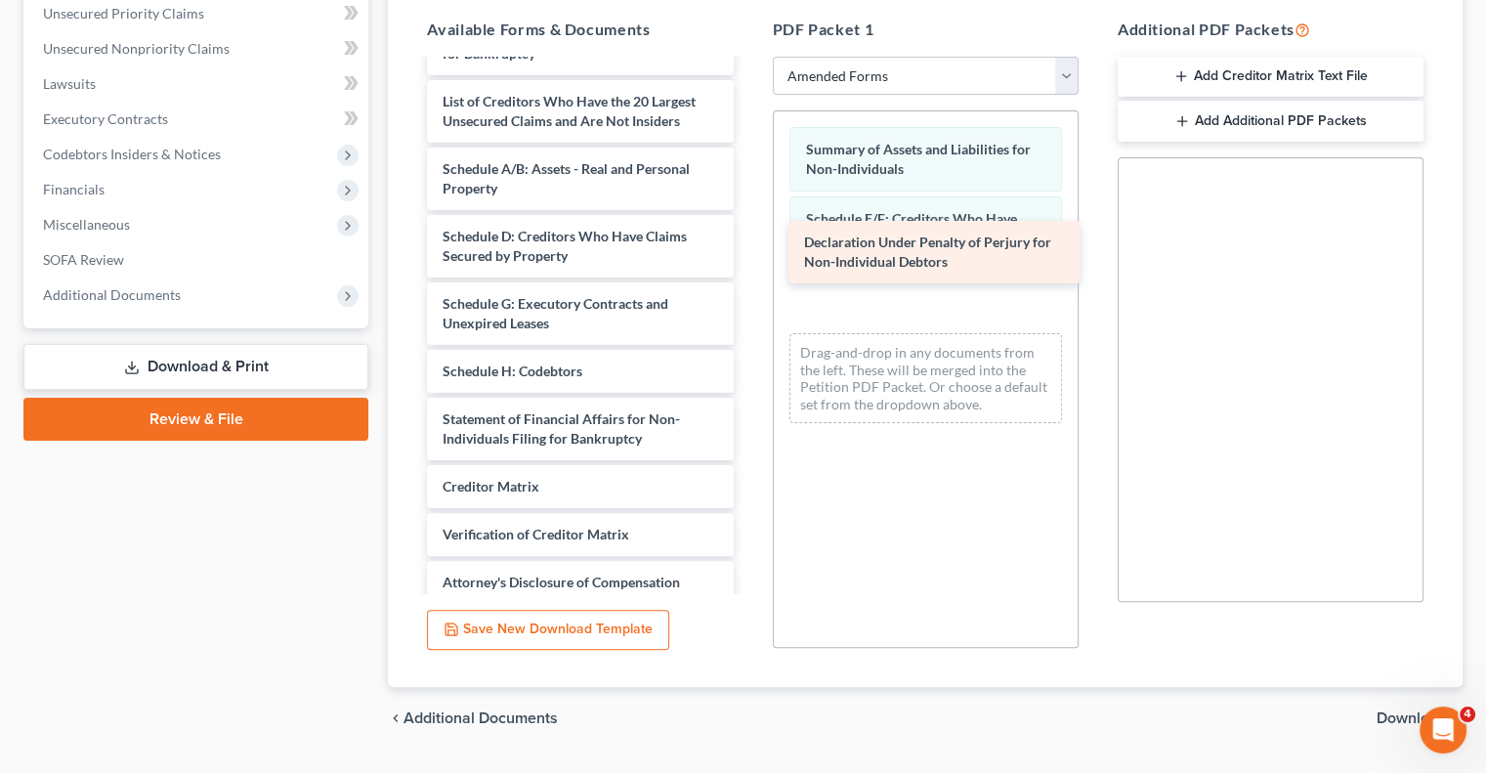
drag, startPoint x: 540, startPoint y: 460, endPoint x: 902, endPoint y: 253, distance: 416.6
click at [748, 253] on div "Declaration Under Penalty of Perjury for Non-Individual Debtors Voluntary Petit…" at bounding box center [579, 332] width 337 height 639
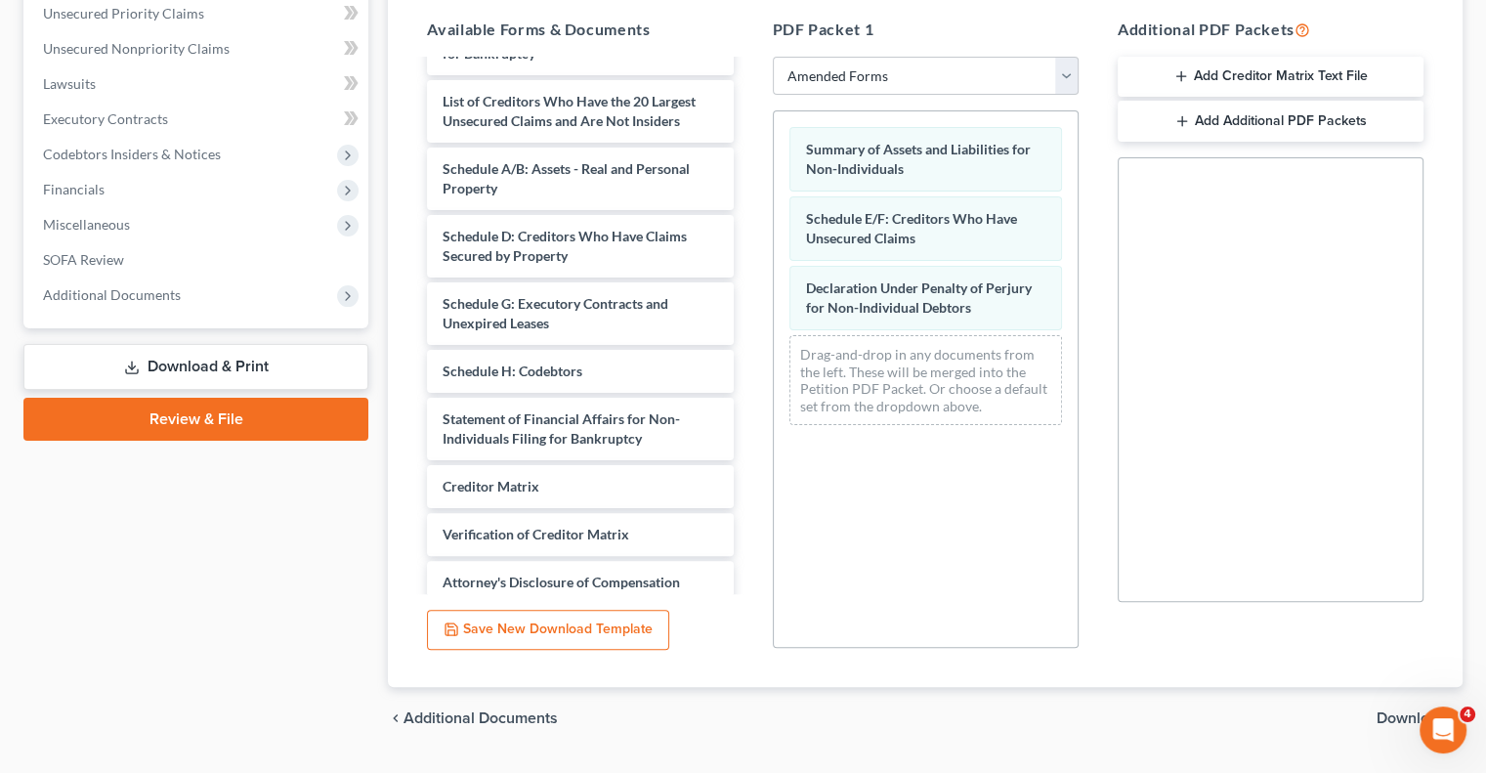
click at [1396, 710] on span "Download" at bounding box center [1412, 718] width 70 height 16
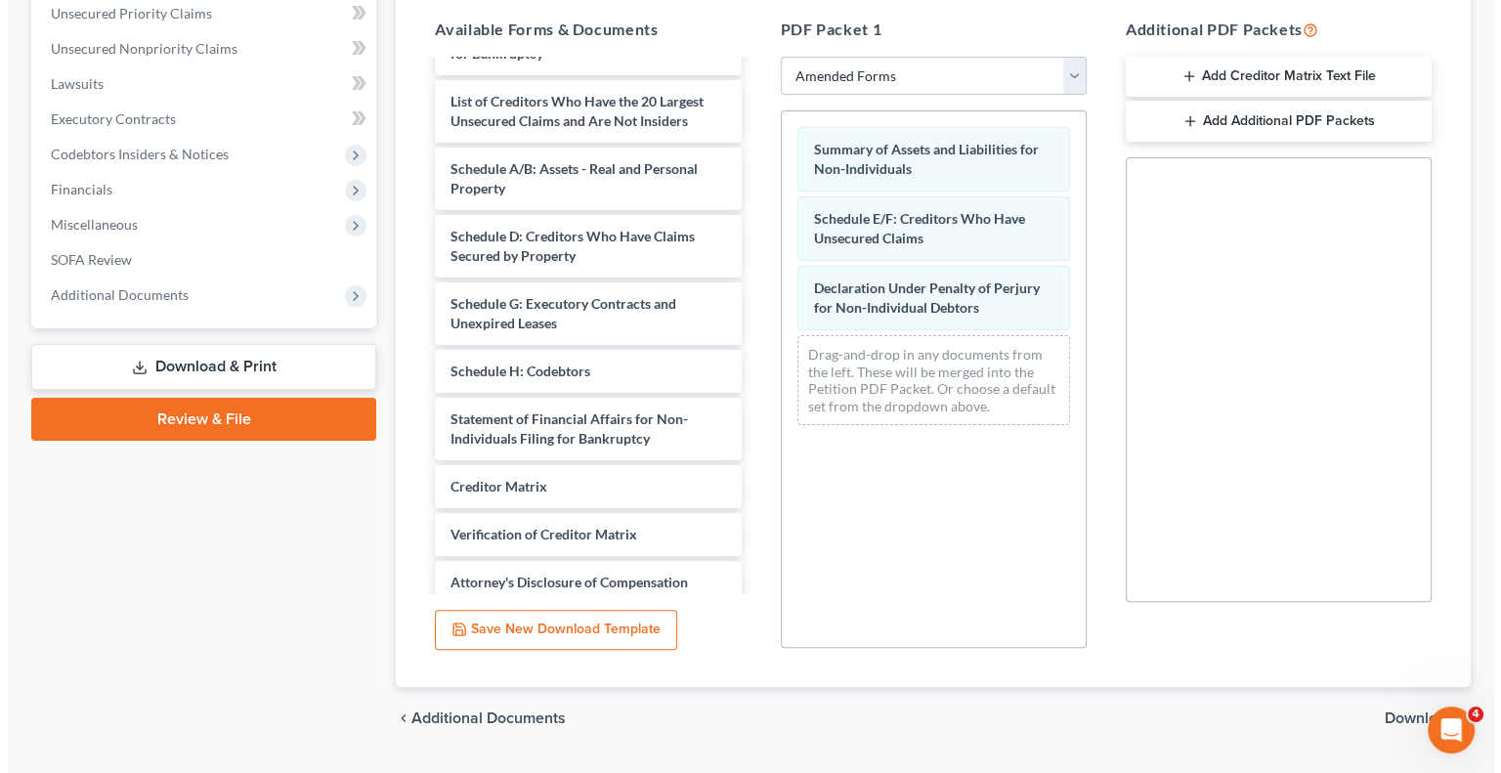
scroll to position [123, 0]
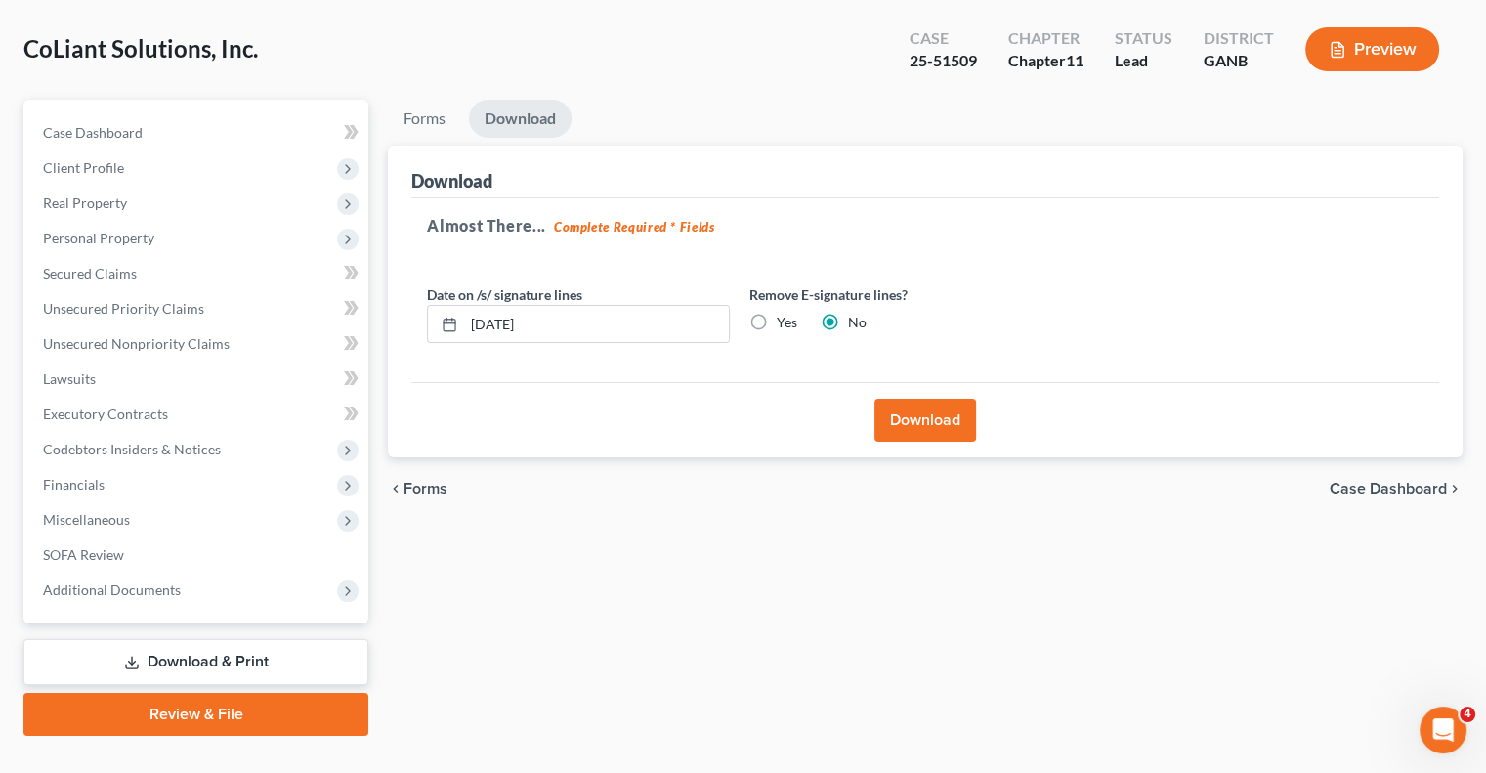
click at [913, 399] on button "Download" at bounding box center [925, 420] width 102 height 43
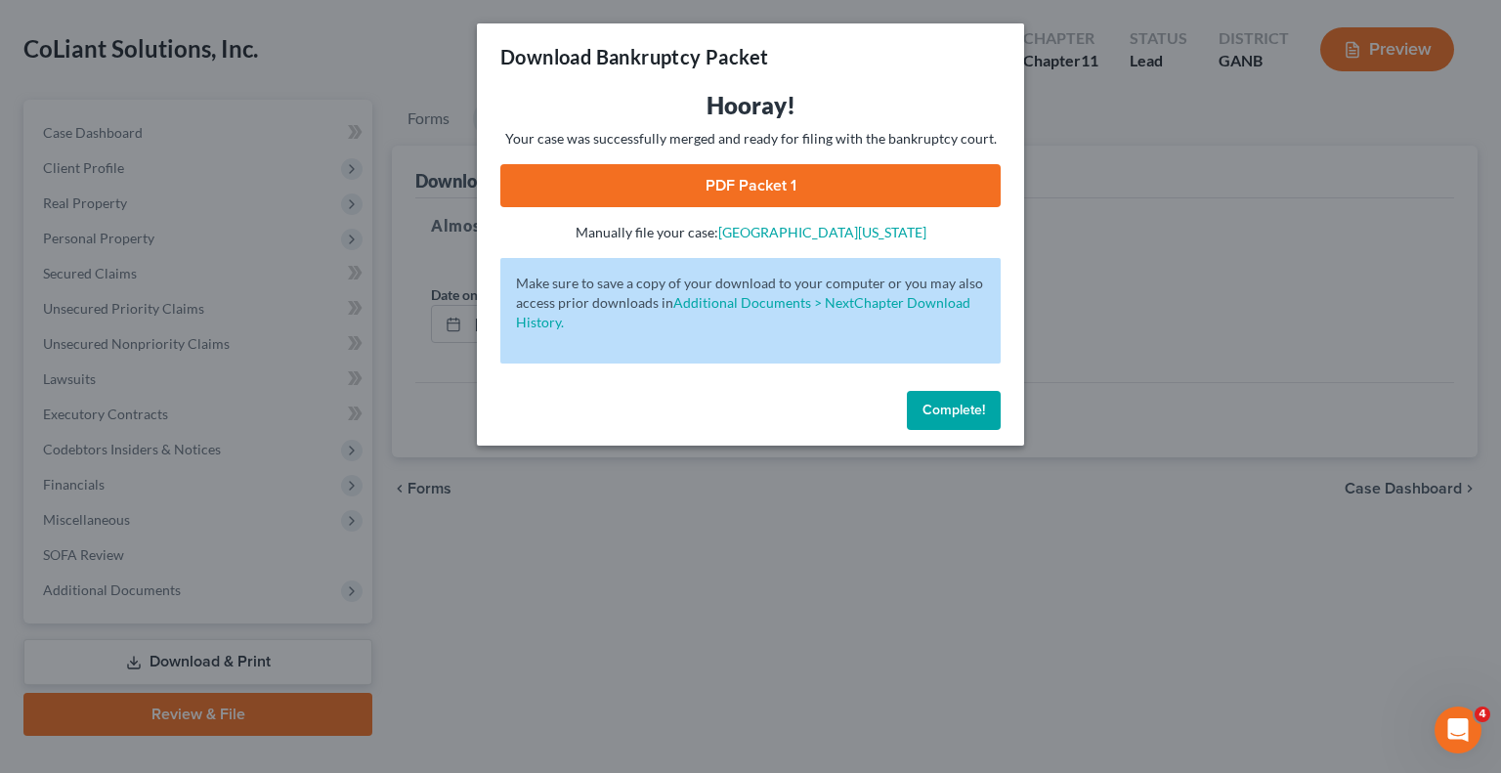
click at [744, 180] on link "PDF Packet 1" at bounding box center [750, 185] width 500 height 43
